Goal: Task Accomplishment & Management: Manage account settings

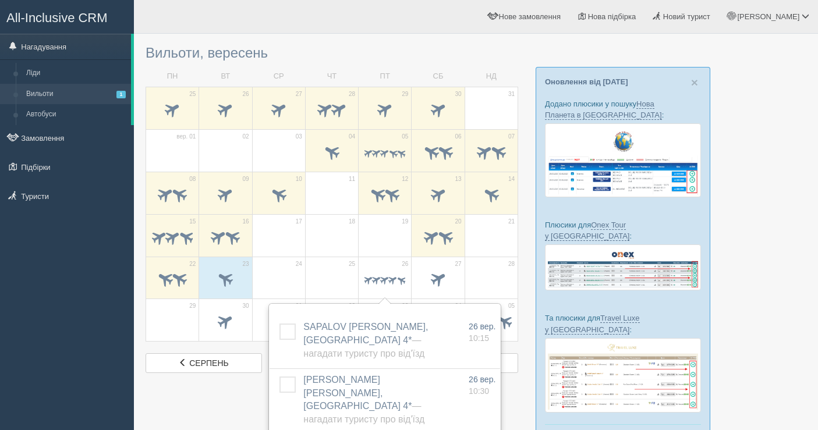
scroll to position [129, 0]
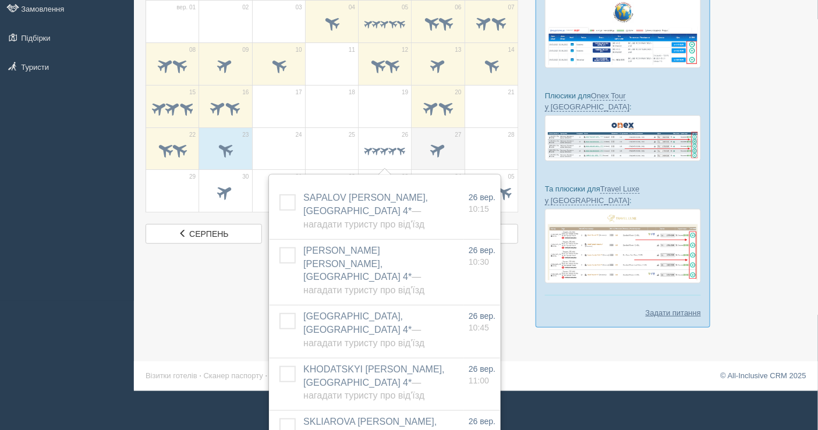
click at [449, 152] on span at bounding box center [438, 152] width 41 height 20
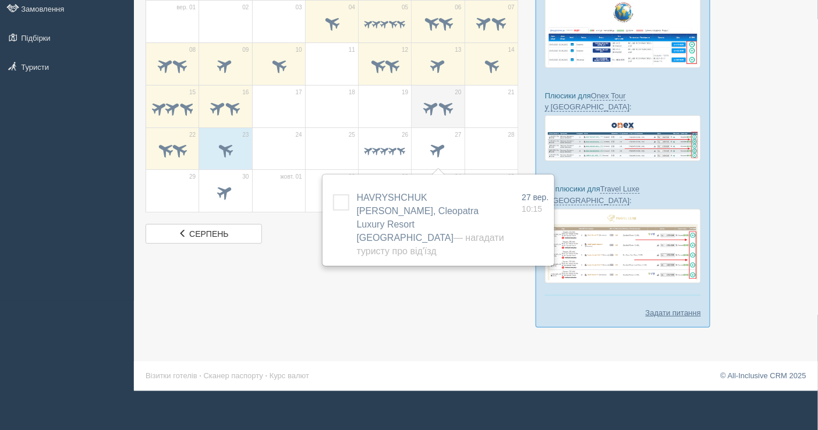
scroll to position [68, 0]
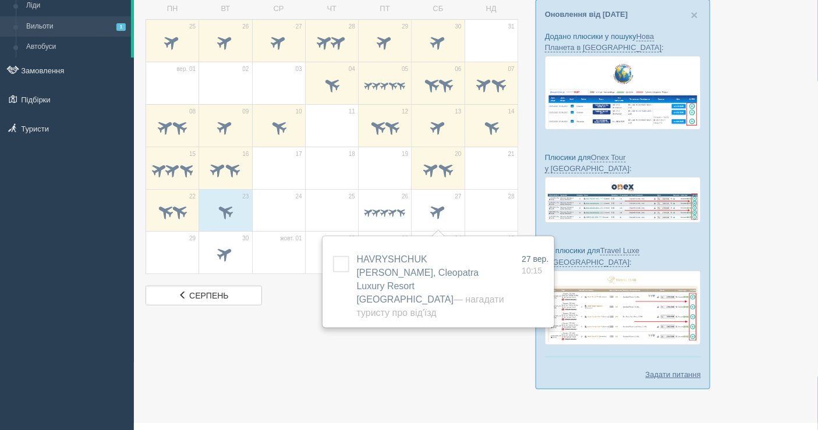
click at [197, 245] on td "29" at bounding box center [172, 253] width 53 height 43
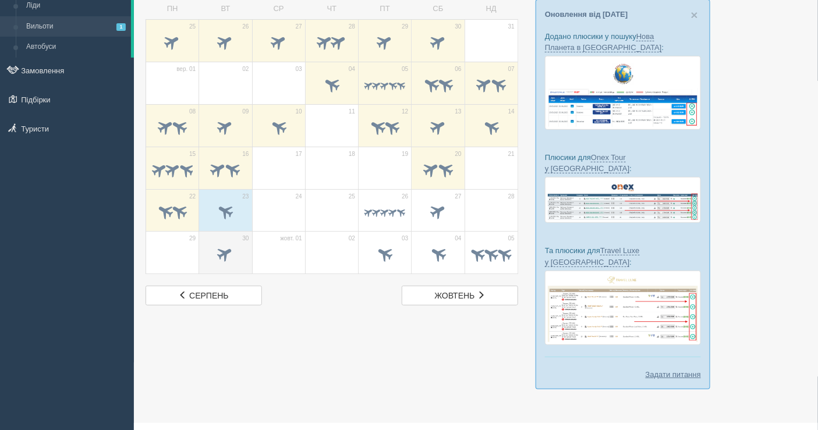
click at [225, 245] on span at bounding box center [225, 254] width 19 height 19
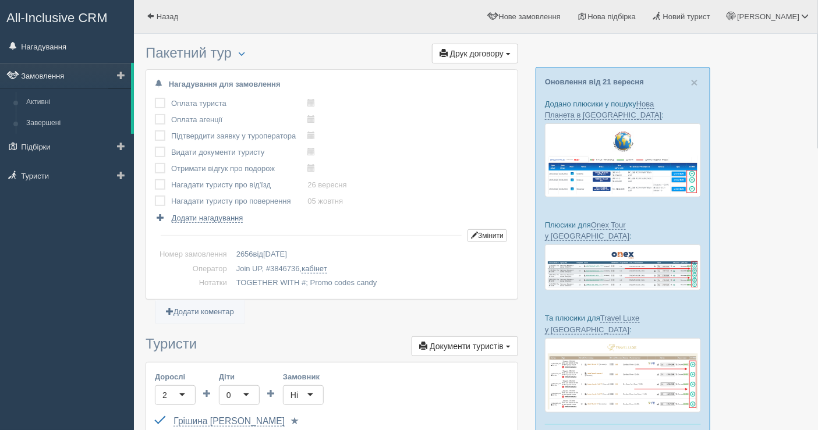
click at [46, 69] on link "Замовлення" at bounding box center [65, 76] width 131 height 26
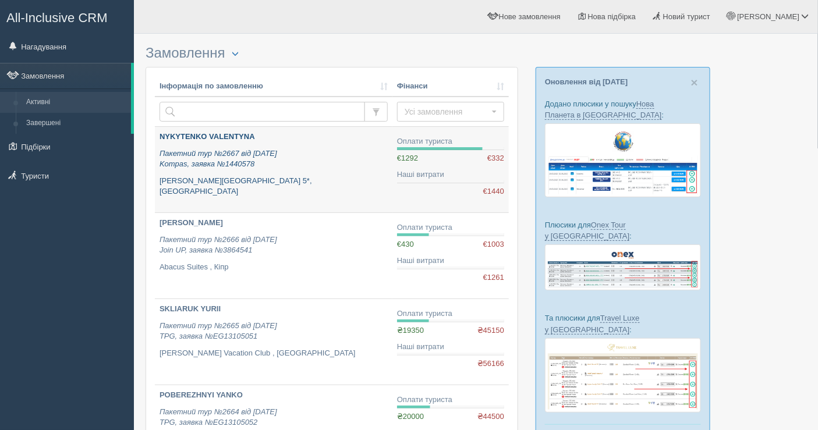
click at [323, 174] on div "NYKYTENKO VALENTYNA Пакетний тур №2667 від 20.09.2025 Kompas, заявка №1440578 O…" at bounding box center [274, 165] width 228 height 66
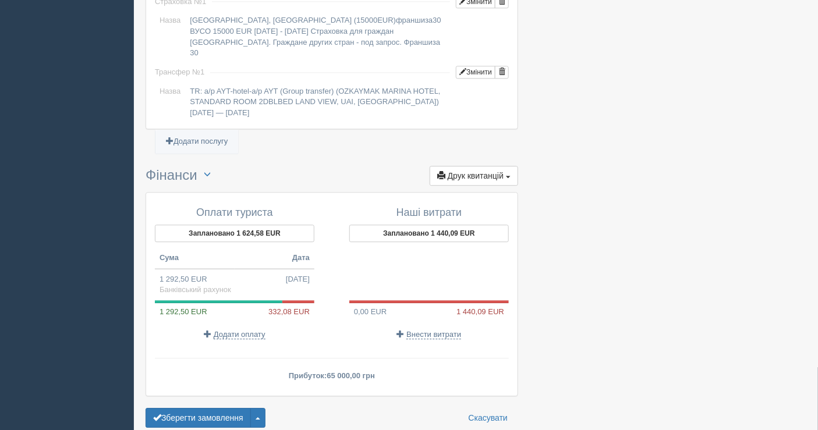
scroll to position [1002, 0]
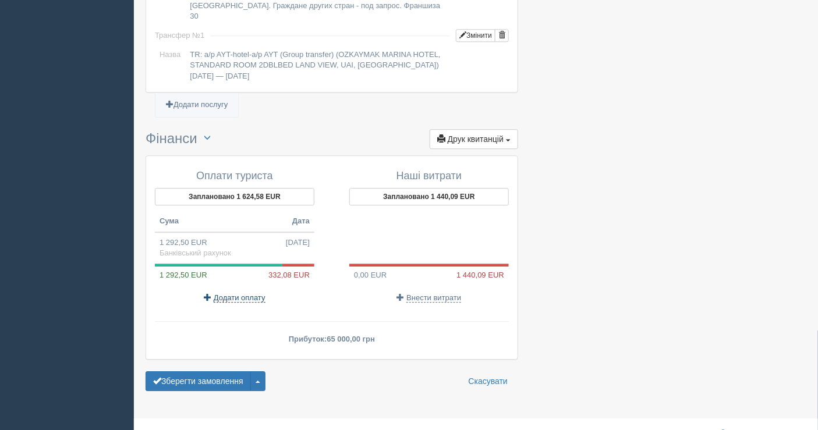
click at [229, 294] on span "Додати оплату" at bounding box center [240, 298] width 52 height 9
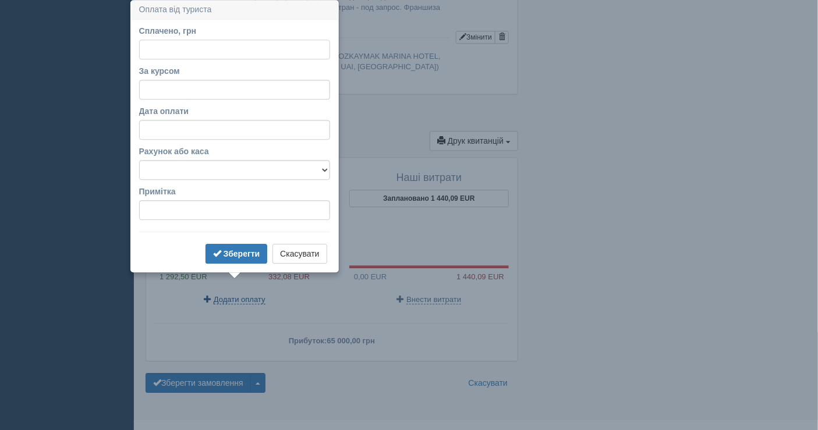
scroll to position [1000, 0]
click at [188, 89] on input "За курсом" at bounding box center [234, 90] width 191 height 20
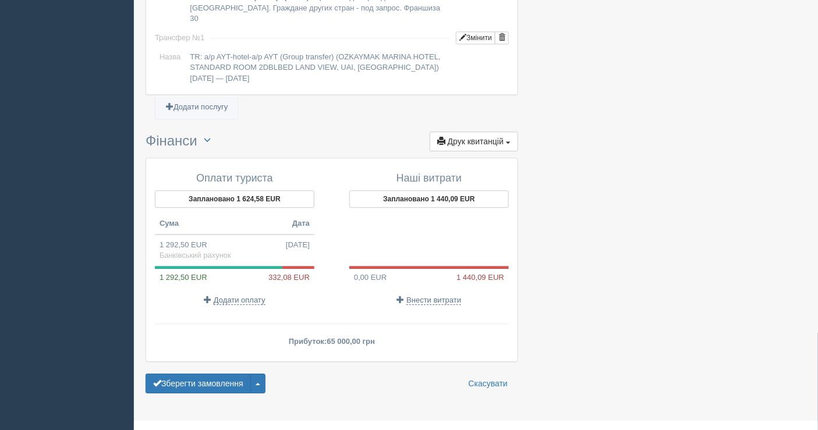
click at [226, 251] on span "Банківський рахунок" at bounding box center [196, 255] width 72 height 9
type input "65000.00"
type input "50.29"
select select "1598"
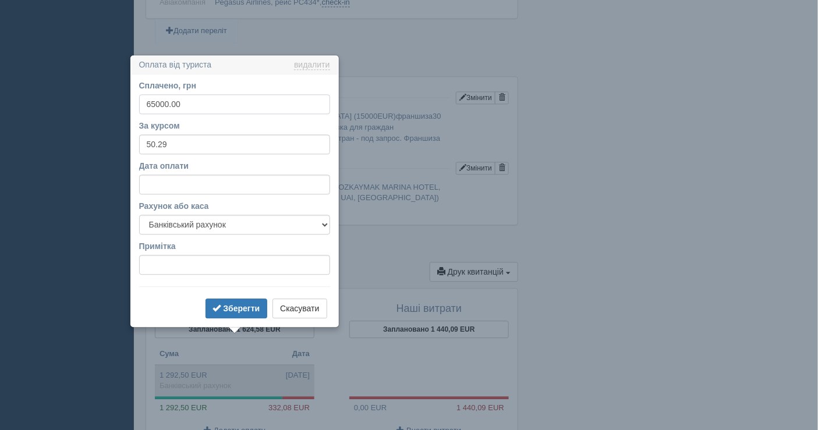
scroll to position [924, 0]
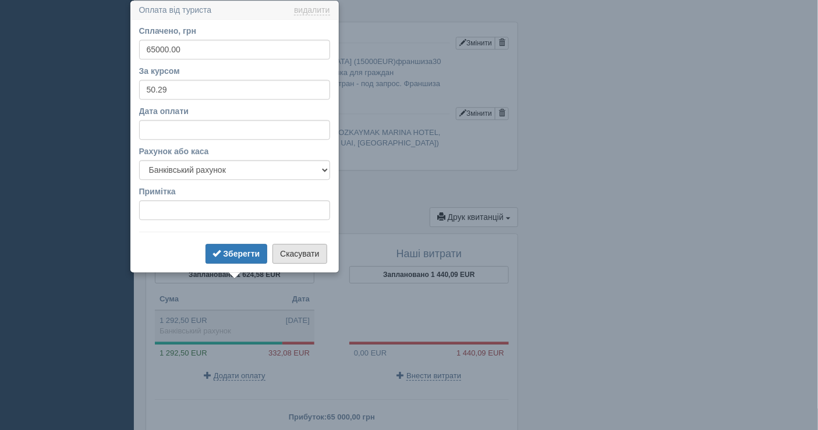
click at [292, 251] on button "Скасувати" at bounding box center [300, 254] width 54 height 20
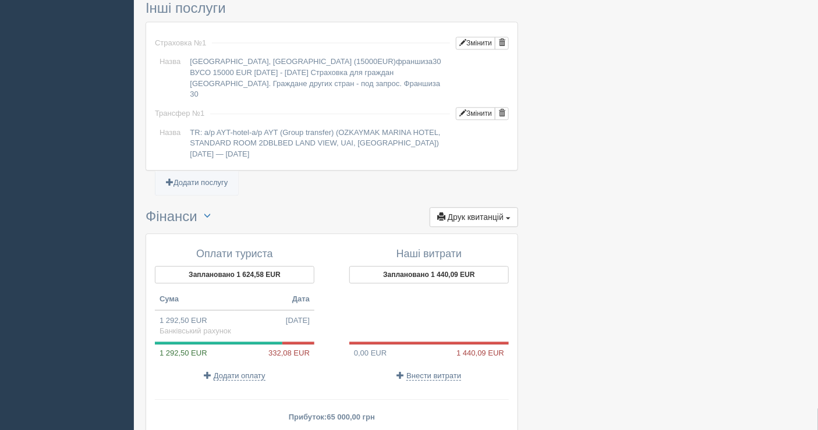
click at [242, 370] on p "Додати оплату" at bounding box center [235, 375] width 160 height 11
click at [232, 266] on button "Заплановано 1 624,58 EUR" at bounding box center [235, 274] width 160 height 17
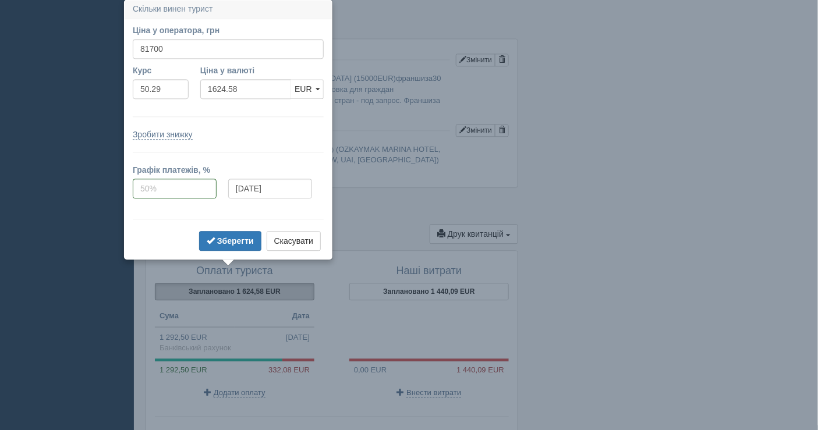
scroll to position [906, 0]
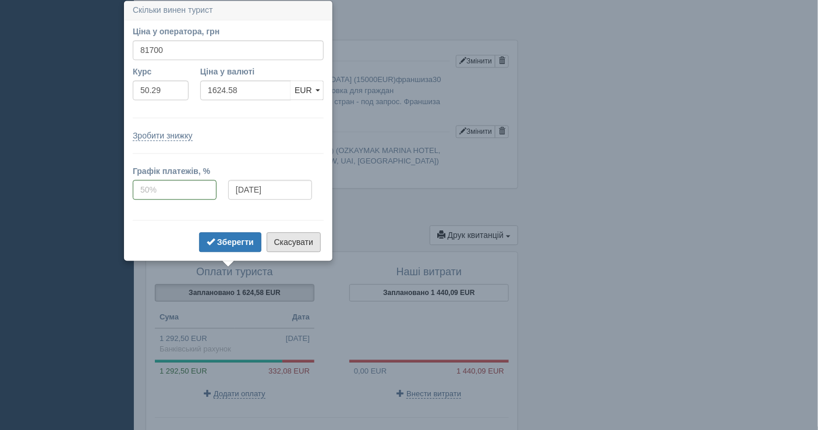
click at [292, 240] on button "Скасувати" at bounding box center [294, 242] width 54 height 20
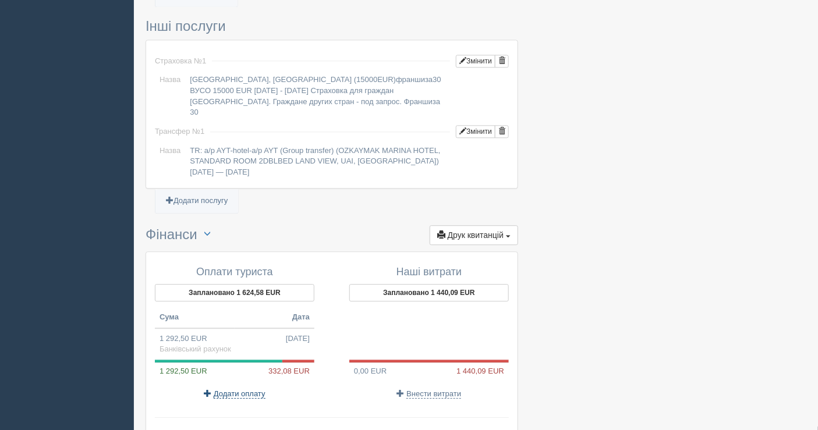
click at [222, 390] on span "Додати оплату" at bounding box center [240, 394] width 52 height 9
select select
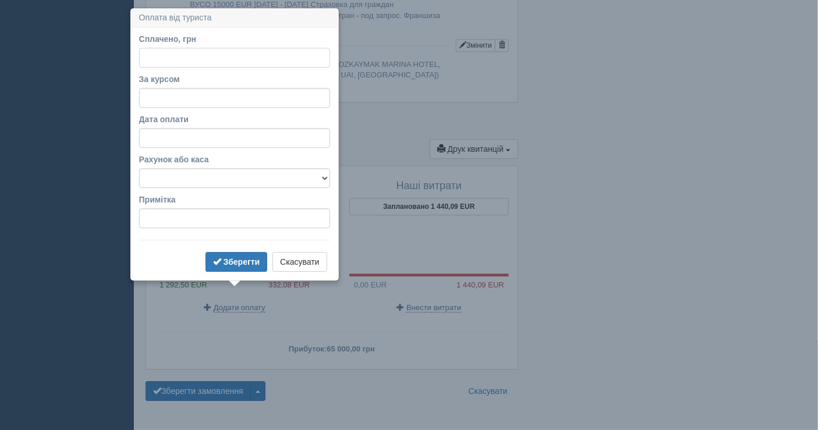
scroll to position [1000, 0]
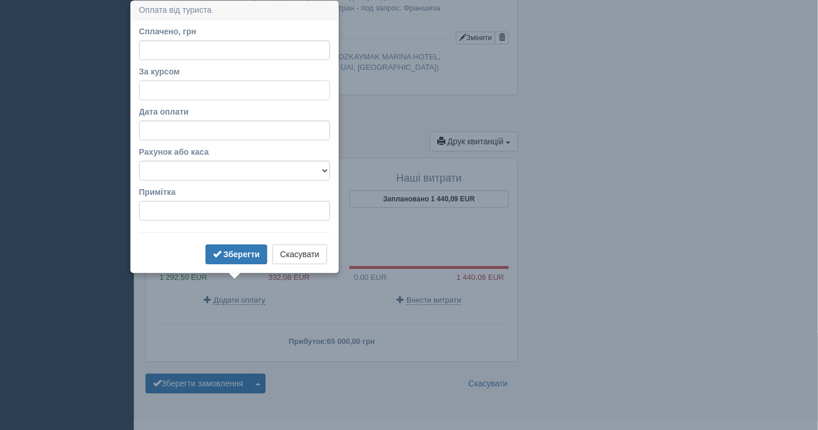
click at [176, 83] on input "За курсом" at bounding box center [234, 90] width 191 height 20
type input "50.29"
click at [200, 53] on input "Сплачено, грн" at bounding box center [234, 50] width 191 height 20
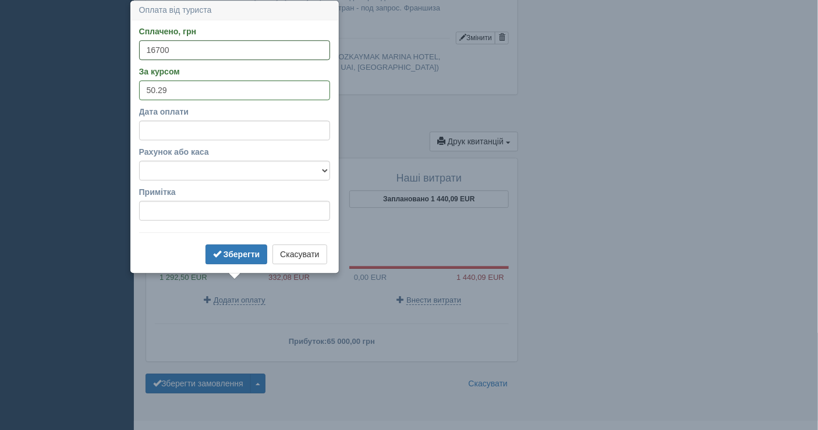
type input "16700"
click at [235, 171] on select "Банківський рахунок Готівкова каса" at bounding box center [234, 171] width 191 height 20
select select "1598"
click at [139, 161] on select "Банківський рахунок Готівкова каса" at bounding box center [234, 171] width 191 height 20
click at [241, 245] on button "Зберегти" at bounding box center [237, 255] width 62 height 20
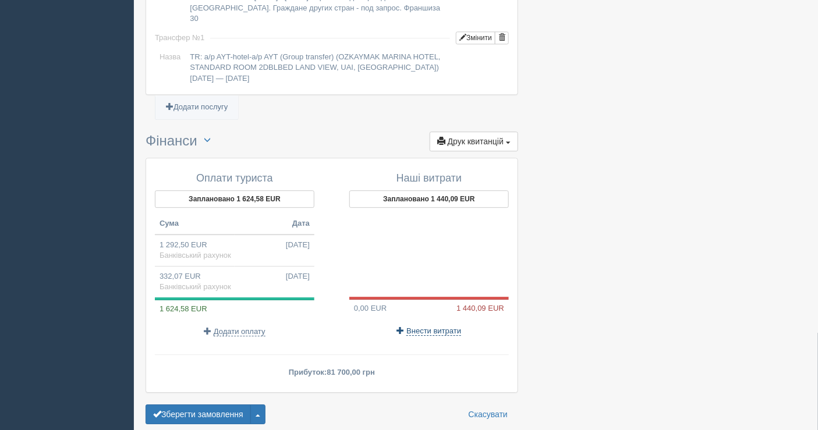
click at [431, 327] on span "Внести витрати" at bounding box center [434, 331] width 55 height 9
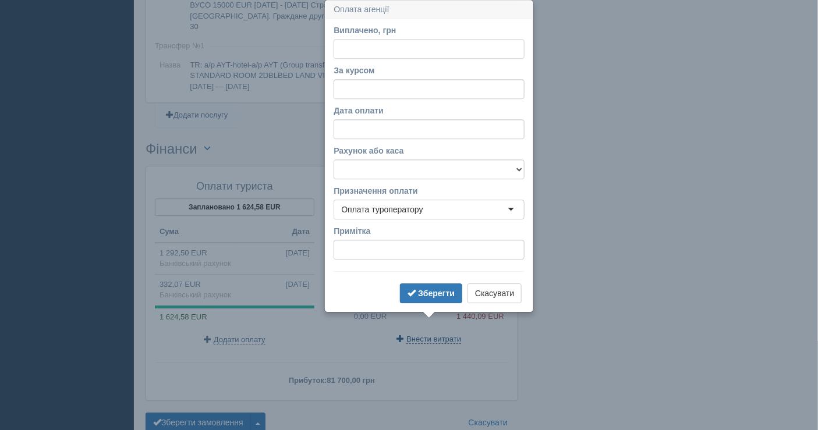
scroll to position [991, 0]
click at [391, 49] on input "Виплачено, грн" at bounding box center [429, 50] width 191 height 20
paste input "72422.13"
type input "72422.13"
click at [436, 97] on input "За курсом" at bounding box center [429, 90] width 191 height 20
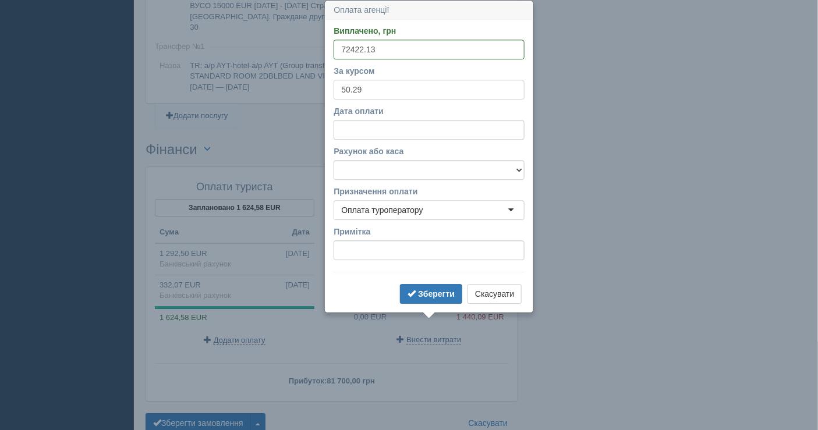
type input "50.29"
click at [451, 161] on select "Банківський рахунок Готівкова каса" at bounding box center [429, 170] width 191 height 20
select select "1598"
click at [334, 160] on select "Банківський рахунок Готівкова каса" at bounding box center [429, 170] width 191 height 20
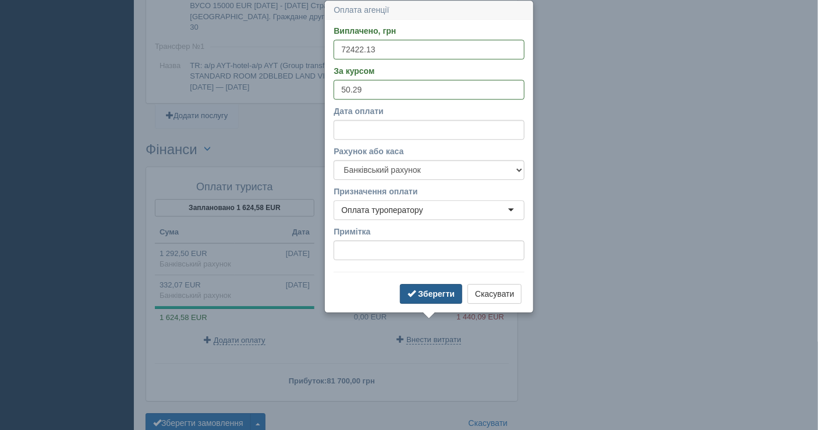
click at [437, 294] on b "Зберегти" at bounding box center [436, 294] width 37 height 9
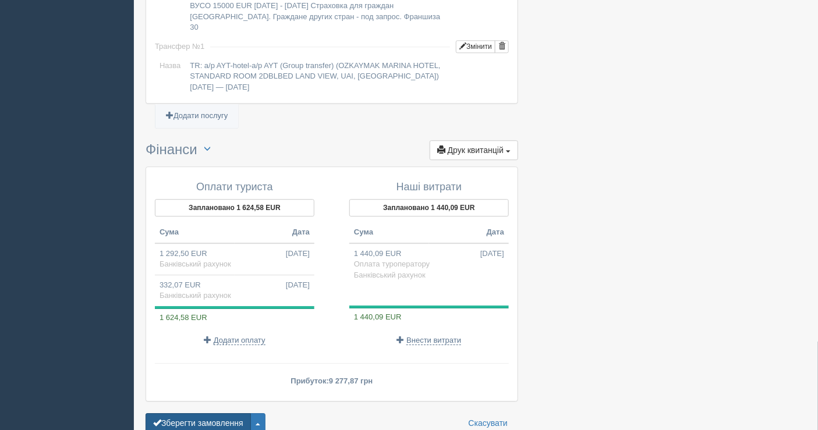
click at [188, 414] on button "Зберегти замовлення" at bounding box center [198, 424] width 105 height 20
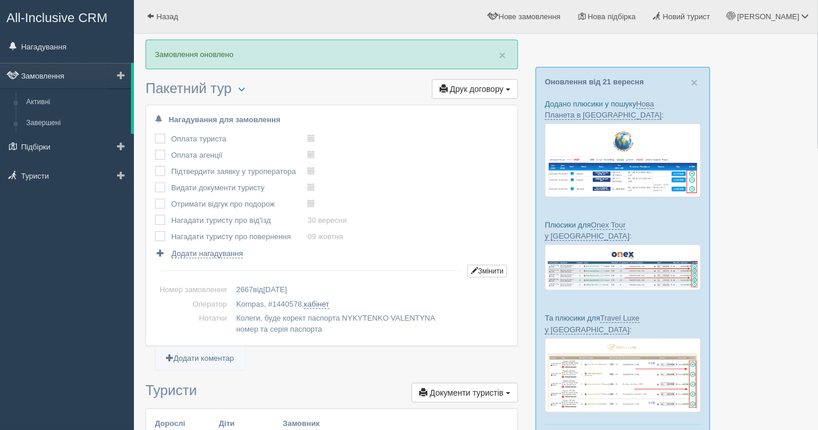
click at [54, 75] on link "Замовлення" at bounding box center [65, 76] width 131 height 26
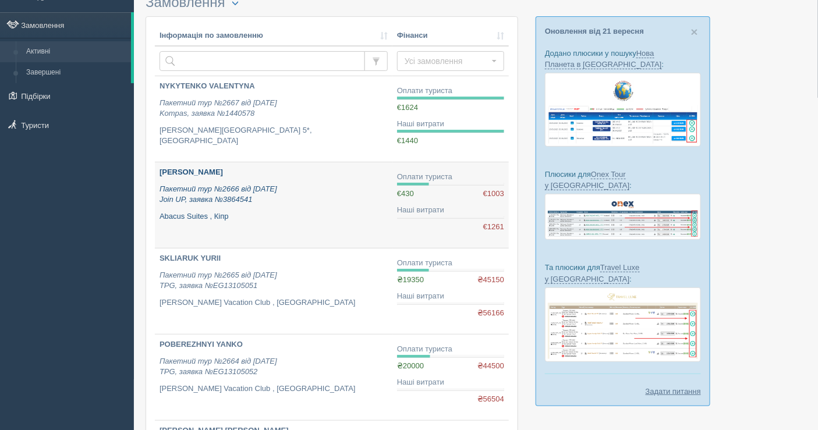
scroll to position [65, 0]
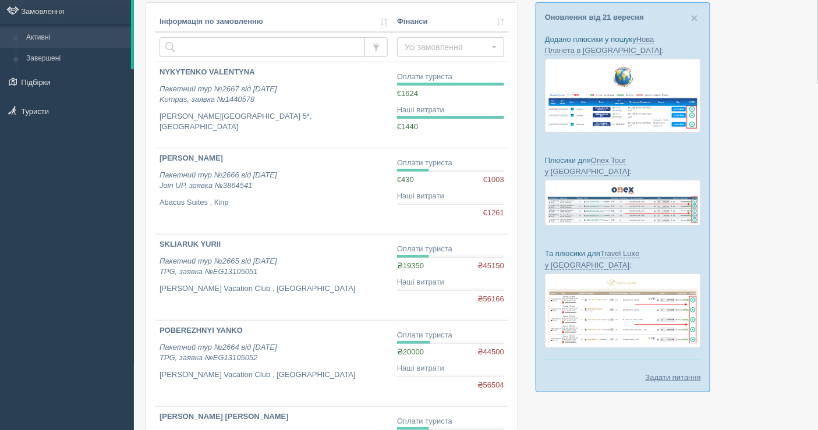
click at [5, 220] on div "All-Inclusive CRM Нагадування Замовлення Активні Завершені" at bounding box center [67, 150] width 134 height 430
click at [0, 231] on div "All-Inclusive CRM Нагадування Замовлення Активні Завершені" at bounding box center [67, 150] width 134 height 430
